Goal: Entertainment & Leisure: Consume media (video, audio)

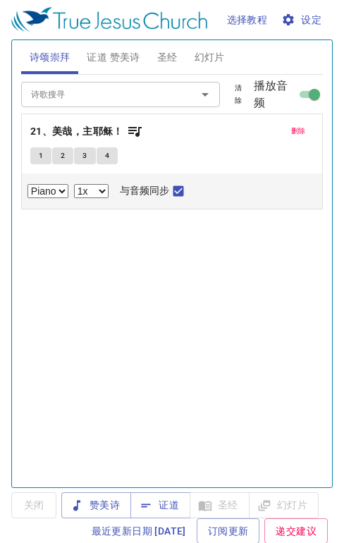
select select "1"
click at [117, 58] on span "证道 赞美诗" at bounding box center [113, 58] width 53 height 18
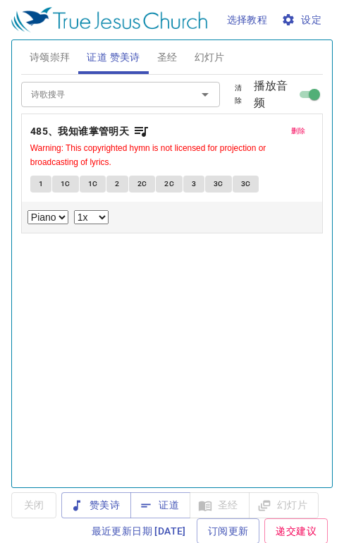
click at [164, 501] on span "证道" at bounding box center [160, 506] width 37 height 18
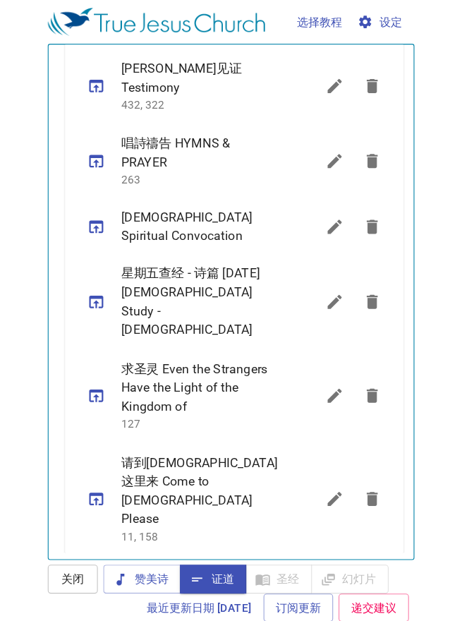
scroll to position [329, 0]
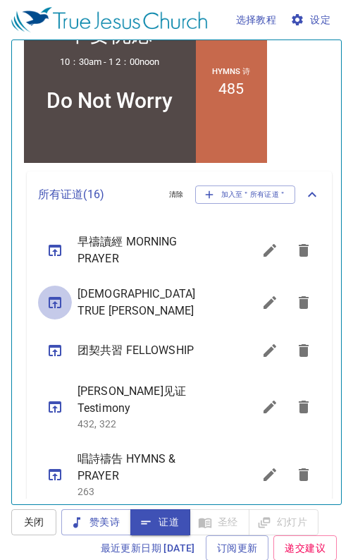
click at [56, 299] on icon "sermon lineup list" at bounding box center [55, 302] width 17 height 17
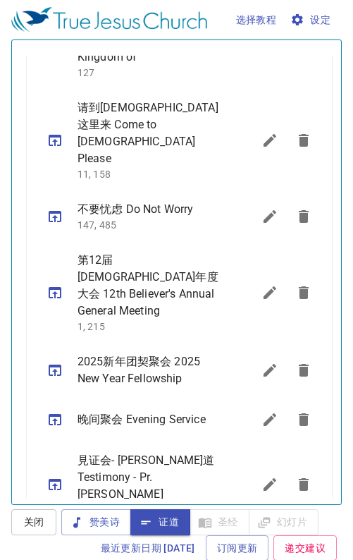
scroll to position [1016, 0]
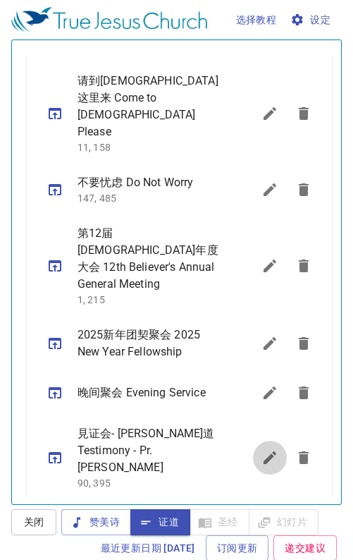
click at [262, 449] on icon "sermon lineup list" at bounding box center [270, 457] width 17 height 17
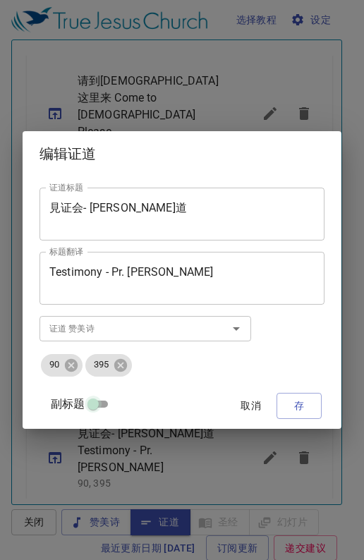
click at [92, 403] on input "副标题" at bounding box center [93, 407] width 51 height 17
checkbox input "true"
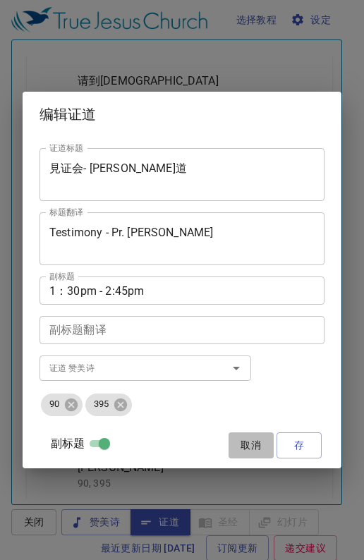
click at [249, 444] on span "取消" at bounding box center [251, 446] width 34 height 18
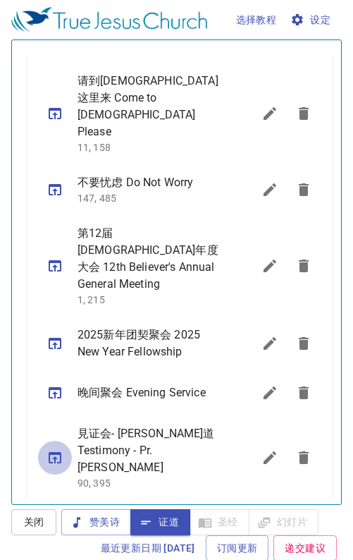
click at [49, 452] on icon "sermon lineup list" at bounding box center [55, 457] width 13 height 11
select select "1"
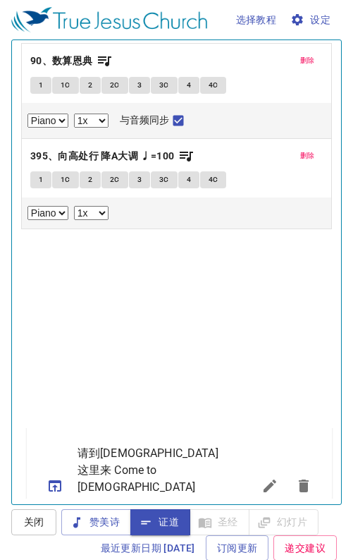
scroll to position [0, 0]
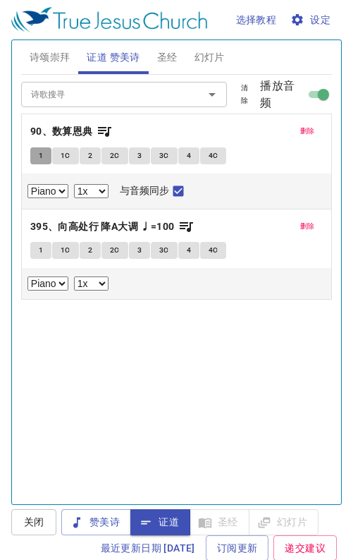
click at [37, 158] on button "1" at bounding box center [40, 155] width 21 height 17
checkbox input "false"
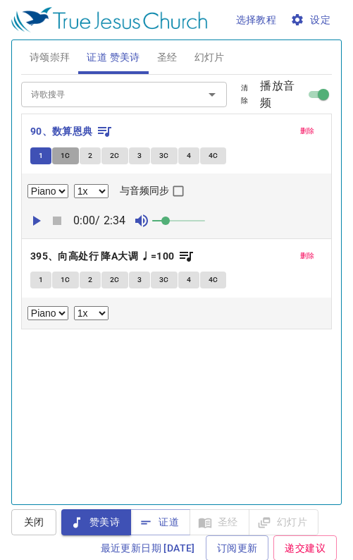
click at [61, 152] on span "1C" at bounding box center [66, 156] width 10 height 13
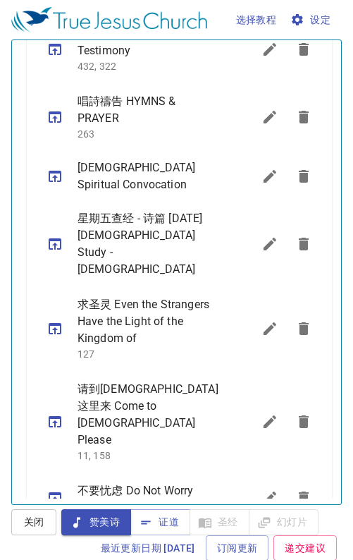
scroll to position [358, 0]
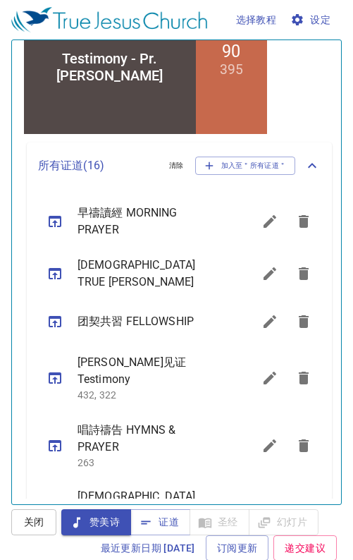
click at [57, 269] on icon "sermon lineup list" at bounding box center [55, 273] width 13 height 11
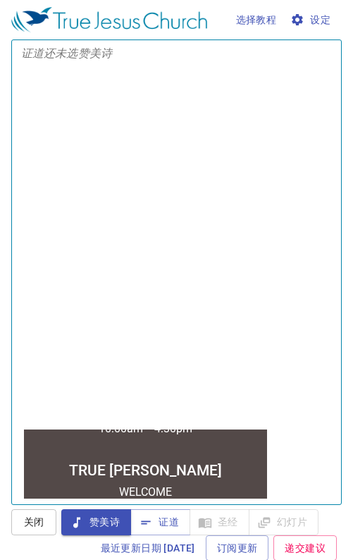
scroll to position [0, 0]
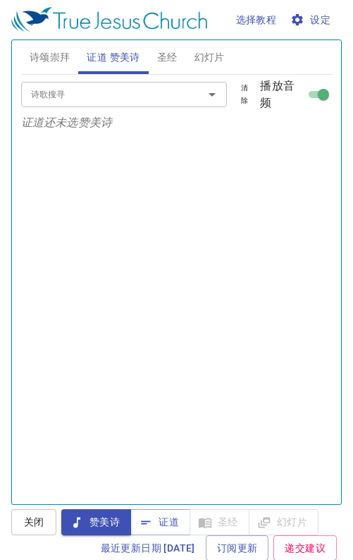
click at [169, 528] on span "证道" at bounding box center [160, 522] width 37 height 18
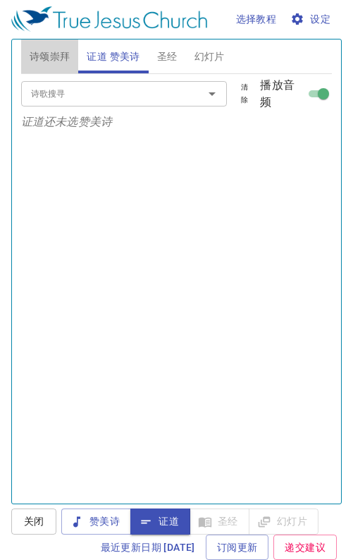
click at [52, 56] on span "诗颂崇拜" at bounding box center [50, 57] width 41 height 18
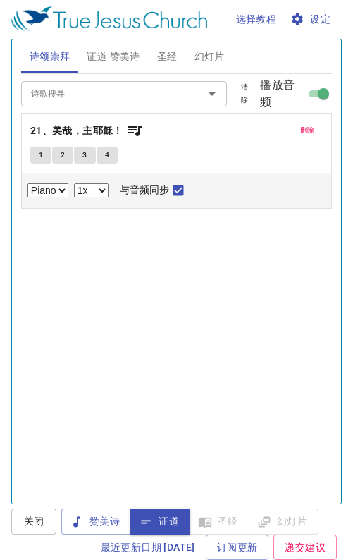
click at [300, 128] on span "删除" at bounding box center [307, 130] width 15 height 13
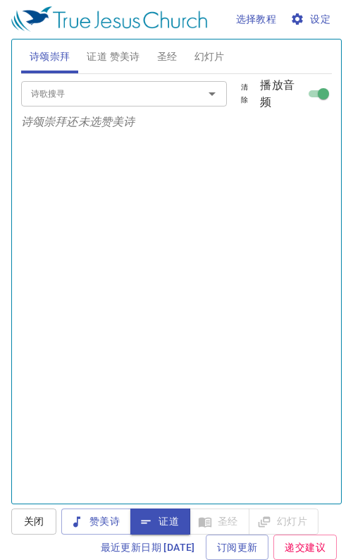
drag, startPoint x: 104, startPoint y: 523, endPoint x: 99, endPoint y: 515, distance: 9.5
click at [104, 523] on span "赞美诗" at bounding box center [96, 522] width 47 height 18
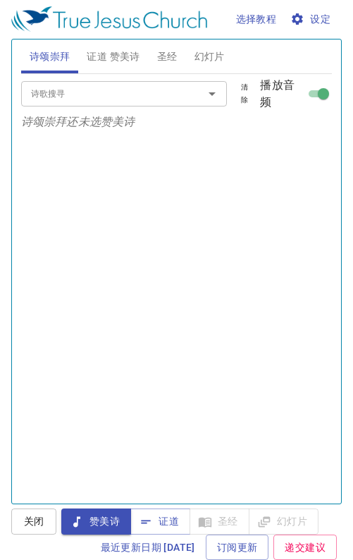
click at [67, 91] on input "诗歌搜寻" at bounding box center [103, 93] width 156 height 16
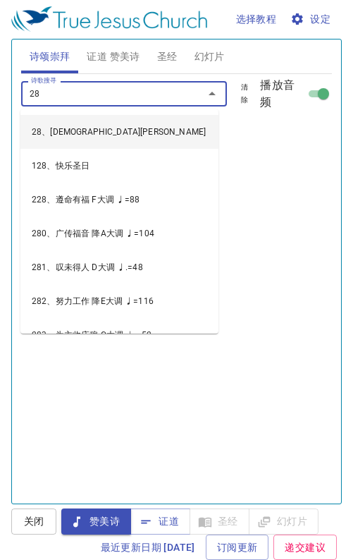
type input "280"
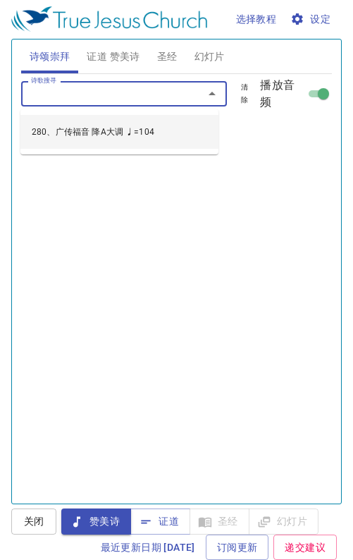
select select "1"
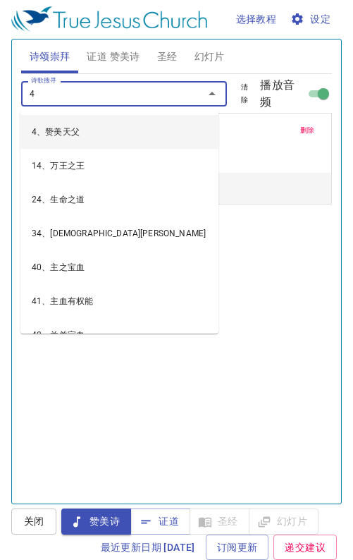
type input "48"
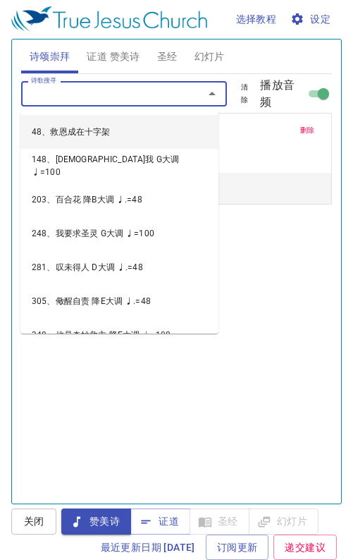
select select "1"
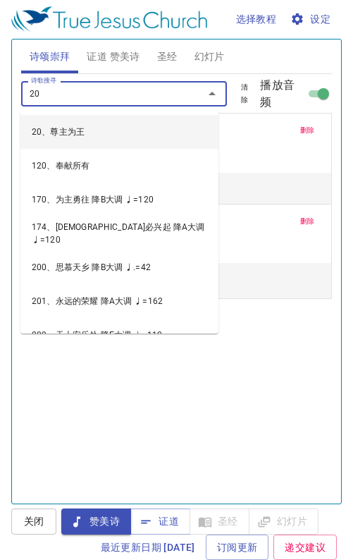
type input "203"
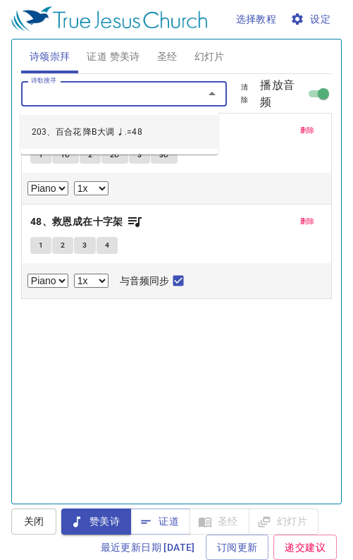
select select "1"
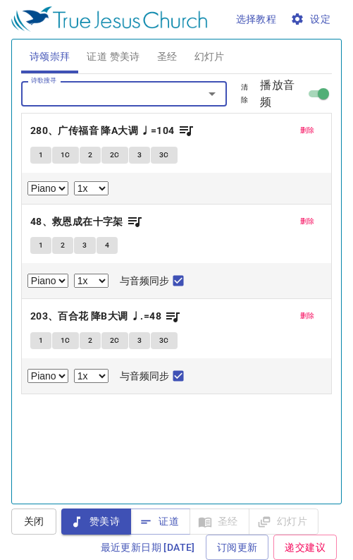
type input "3"
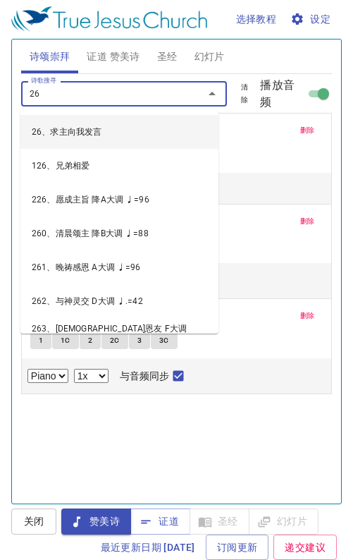
type input "263"
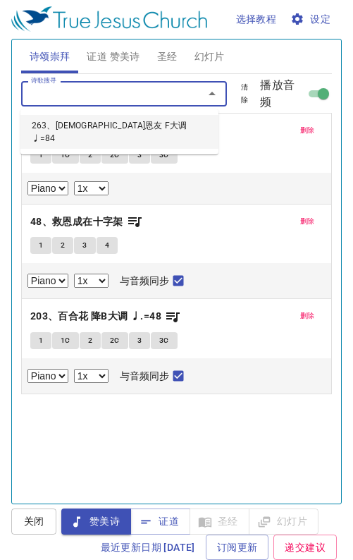
select select "1"
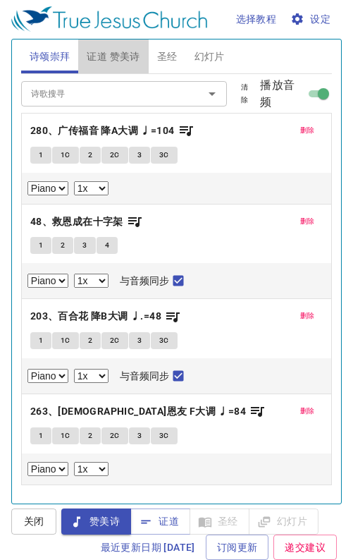
click at [104, 48] on span "证道 赞美诗" at bounding box center [113, 57] width 53 height 18
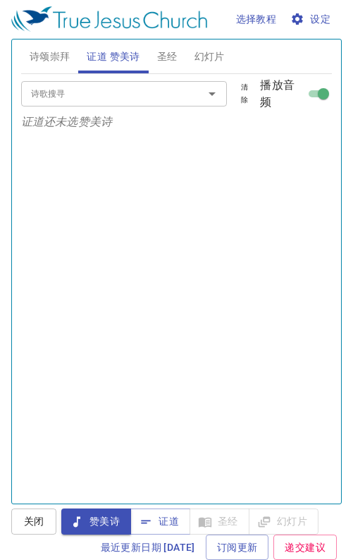
click at [168, 521] on span "证道" at bounding box center [160, 522] width 37 height 18
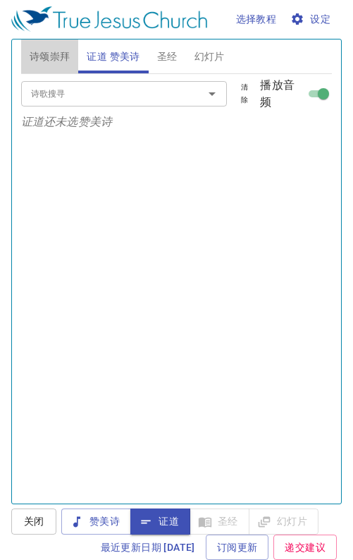
click at [58, 57] on span "诗颂崇拜" at bounding box center [50, 57] width 41 height 18
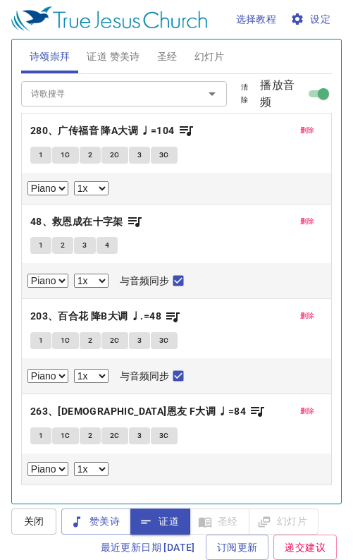
click at [101, 524] on span "赞美诗" at bounding box center [96, 522] width 47 height 18
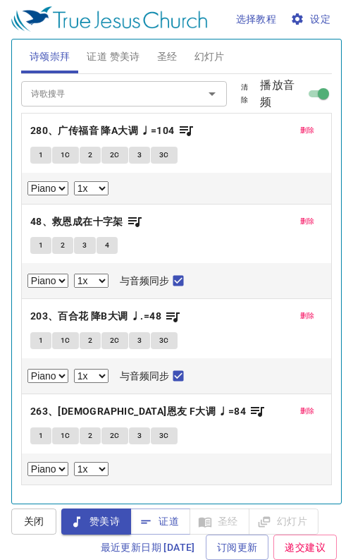
click at [41, 152] on span "1" at bounding box center [41, 155] width 4 height 13
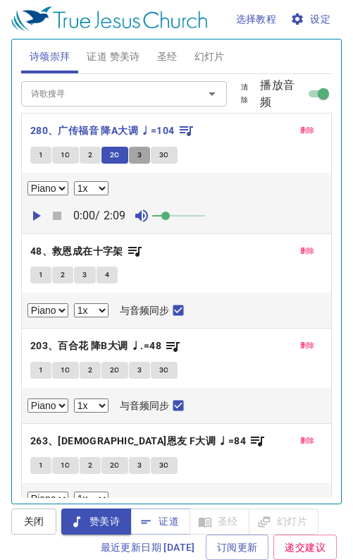
click at [140, 158] on span "3" at bounding box center [140, 155] width 4 height 13
drag, startPoint x: 288, startPoint y: 129, endPoint x: 237, endPoint y: 126, distance: 50.9
click at [300, 128] on span "删除" at bounding box center [307, 130] width 15 height 13
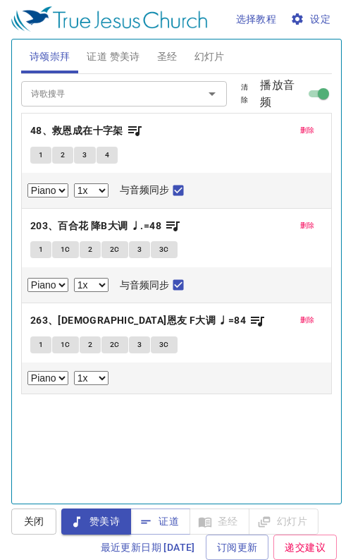
click at [135, 124] on icon "button" at bounding box center [134, 130] width 17 height 17
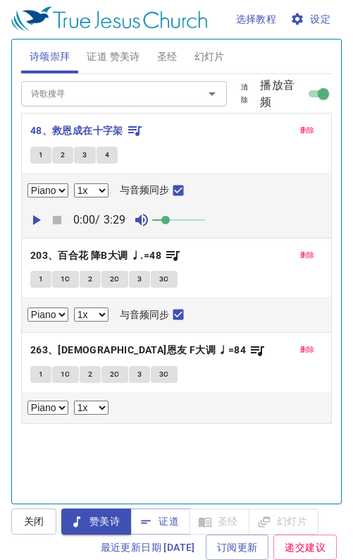
click at [35, 152] on button "1" at bounding box center [40, 155] width 21 height 17
checkbox input "false"
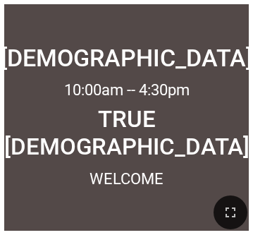
click at [229, 214] on icon "button" at bounding box center [230, 212] width 17 height 17
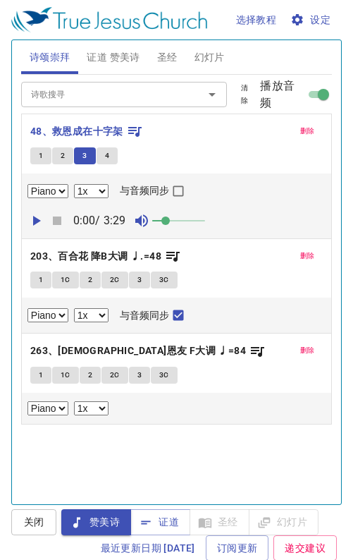
select select "1"
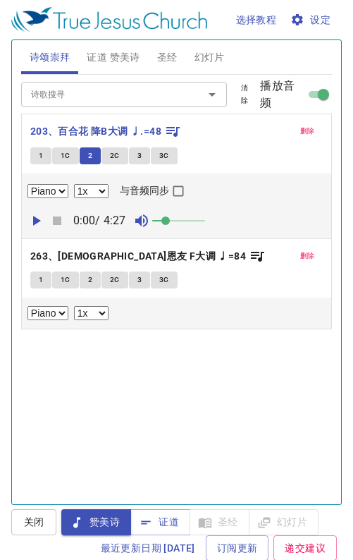
select select "1"
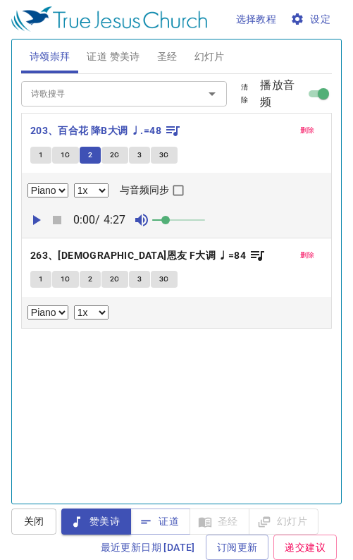
scroll to position [1052, 0]
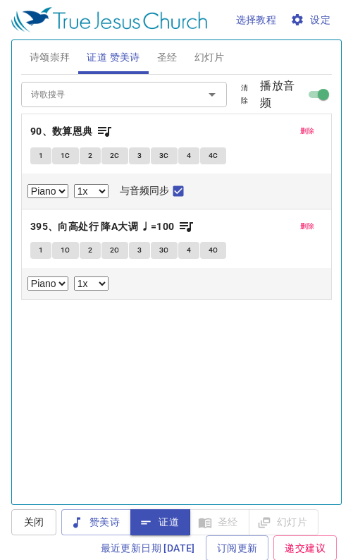
select select "1"
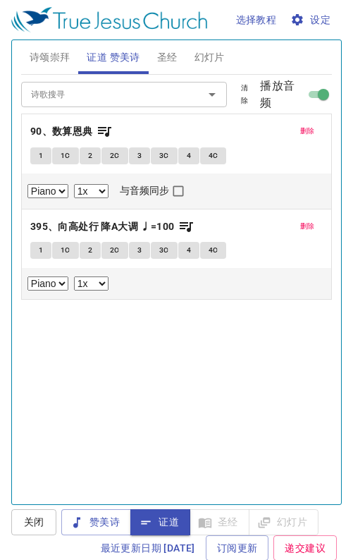
scroll to position [1, 0]
select select "1"
